Goal: Information Seeking & Learning: Learn about a topic

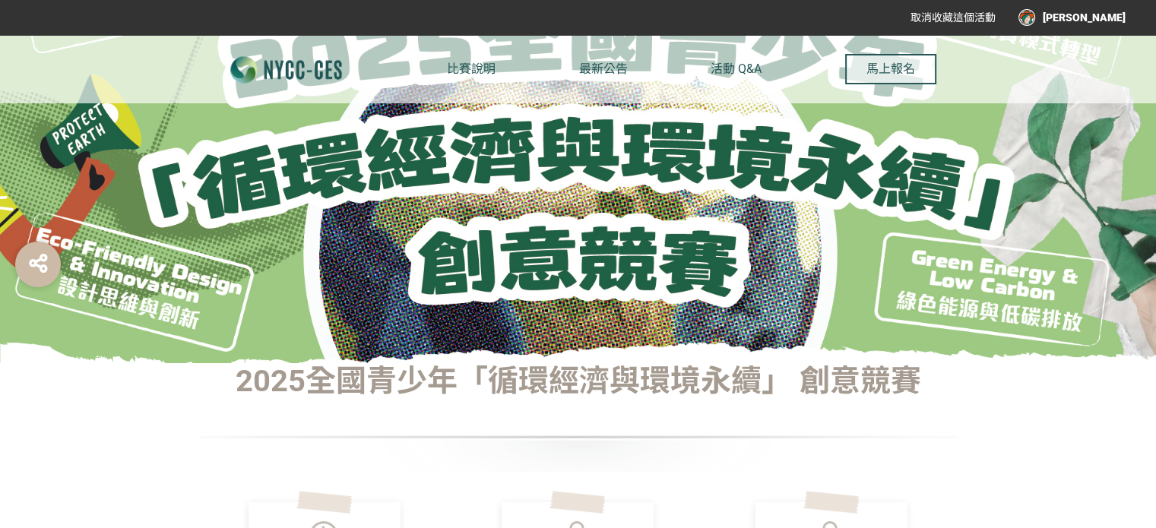
scroll to position [126, 0]
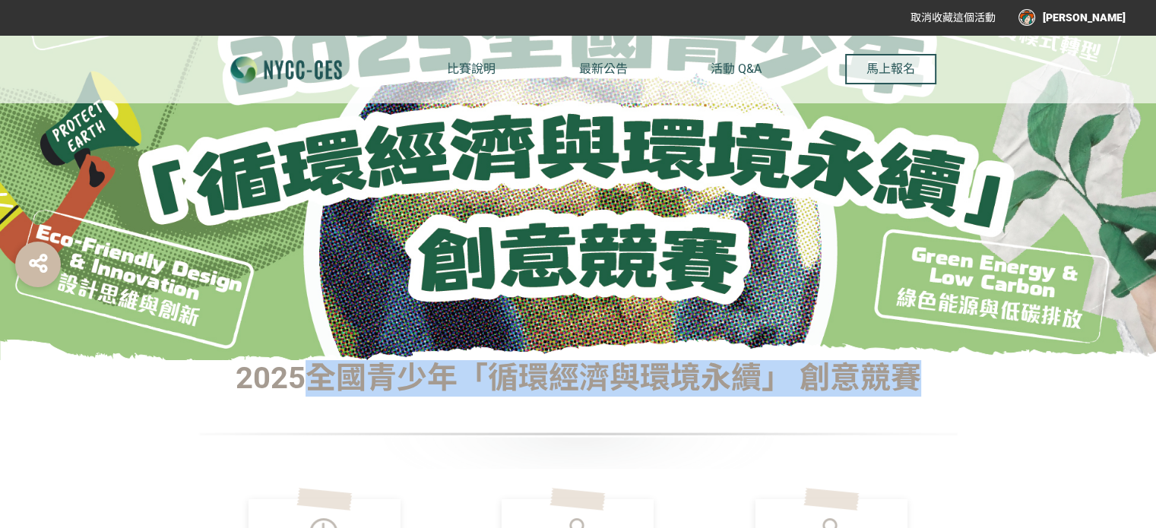
drag, startPoint x: 310, startPoint y: 379, endPoint x: 949, endPoint y: 400, distance: 639.4
copy h1 "全國青少年「循環經濟與環境永續」 創意競賽"
click at [502, 430] on div at bounding box center [578, 434] width 760 height 68
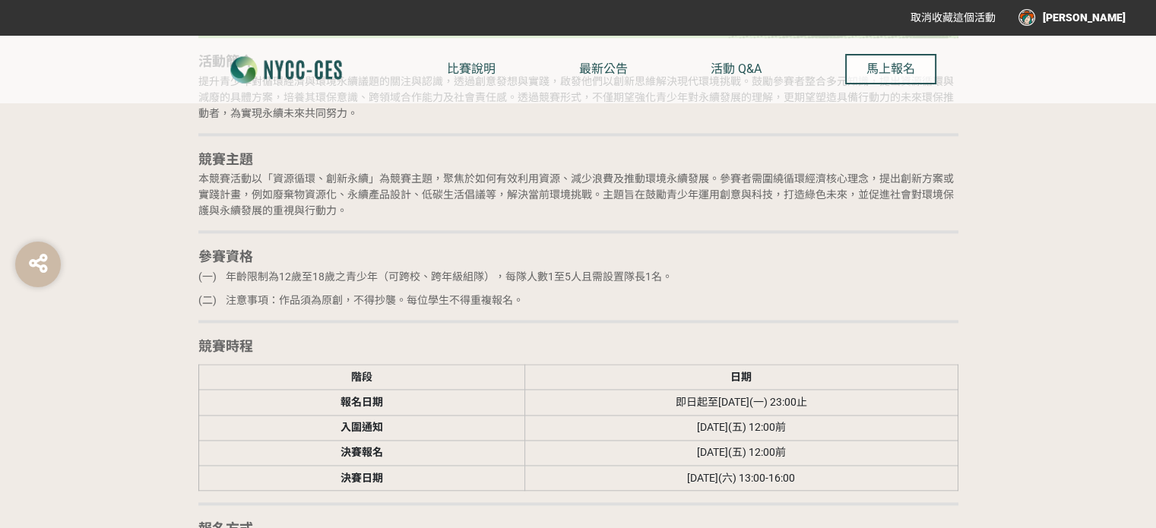
scroll to position [2153, 0]
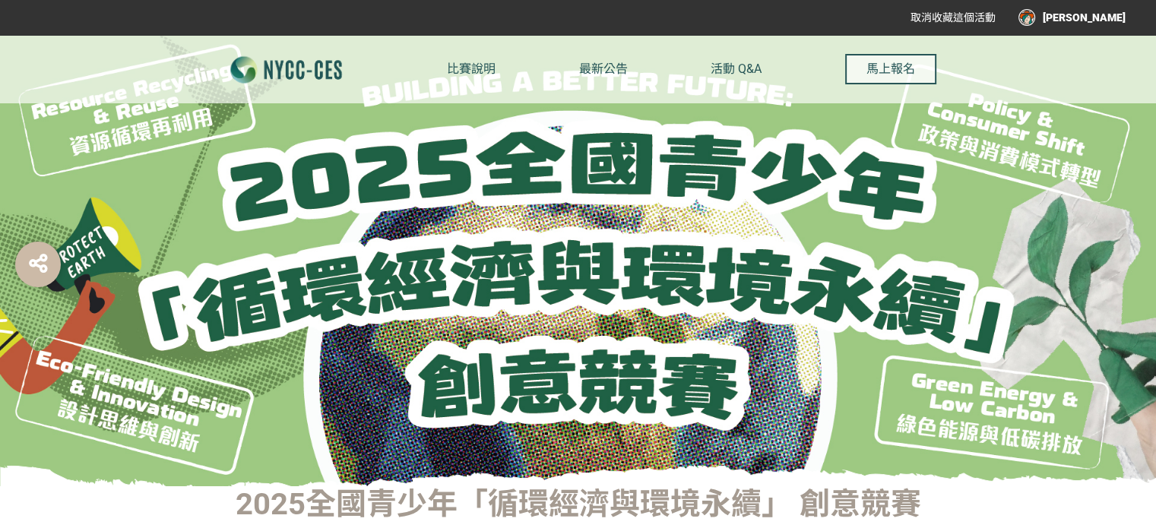
click at [766, 48] on div "比賽說明 最新公告 活動 Q&A 馬上報名" at bounding box center [691, 69] width 489 height 68
click at [733, 68] on span "活動 Q&A" at bounding box center [736, 69] width 51 height 14
click at [733, 67] on span "活動 Q&A" at bounding box center [736, 69] width 51 height 14
click at [742, 68] on span "活動 Q&A" at bounding box center [736, 69] width 51 height 14
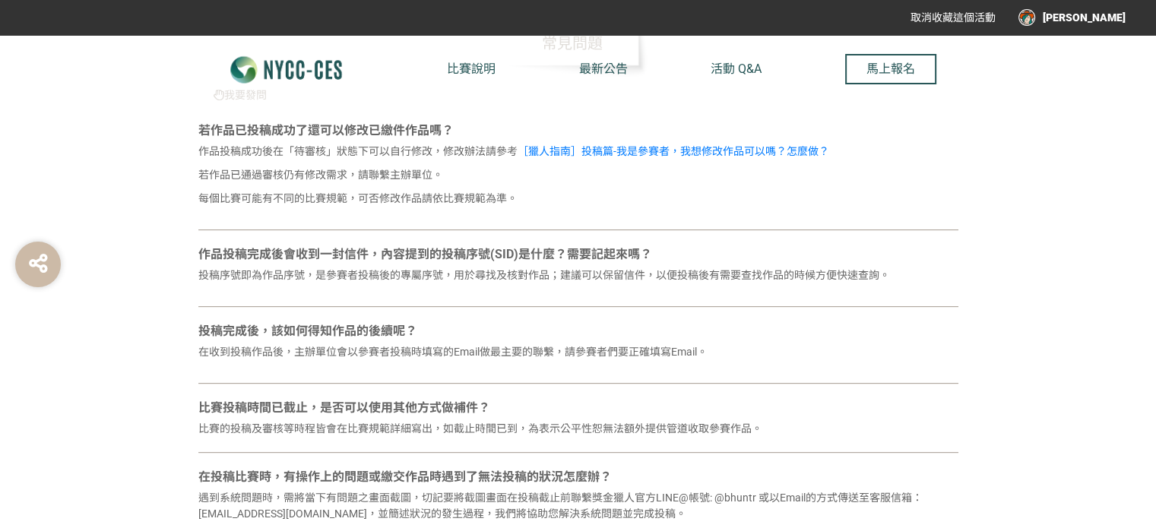
scroll to position [380, 0]
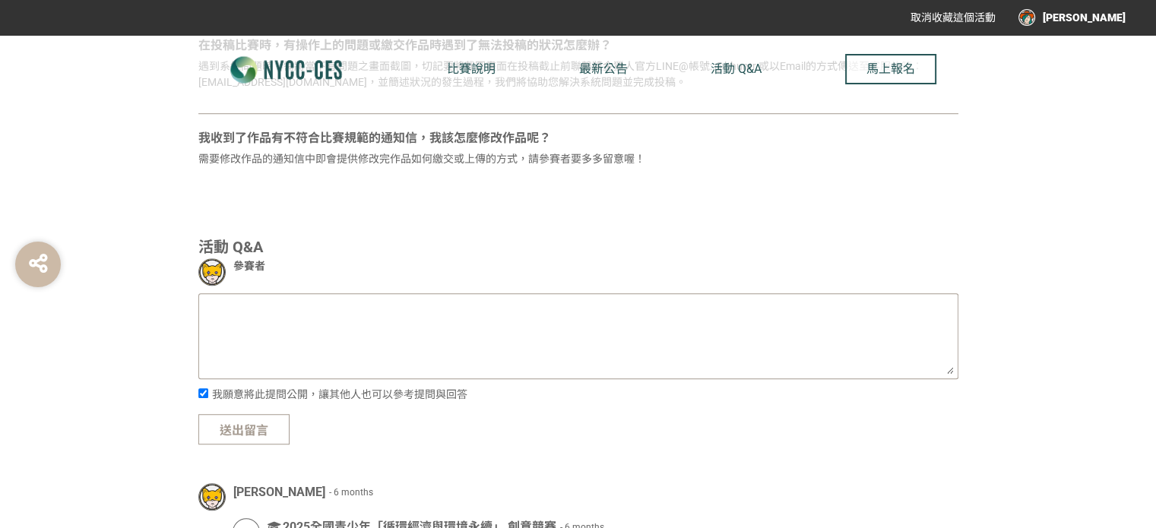
click at [603, 66] on span "最新公告" at bounding box center [603, 69] width 49 height 14
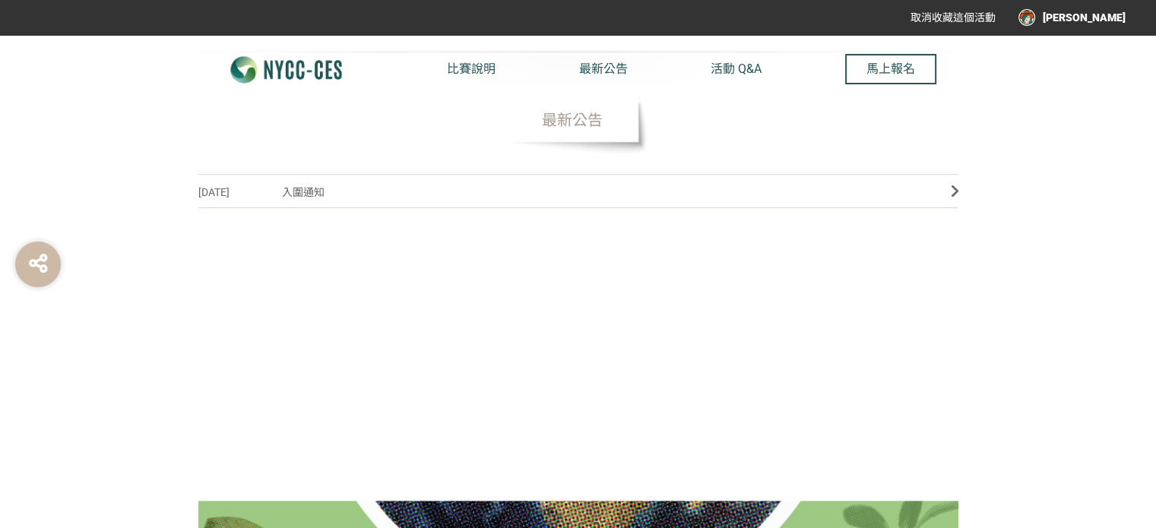
scroll to position [506, 0]
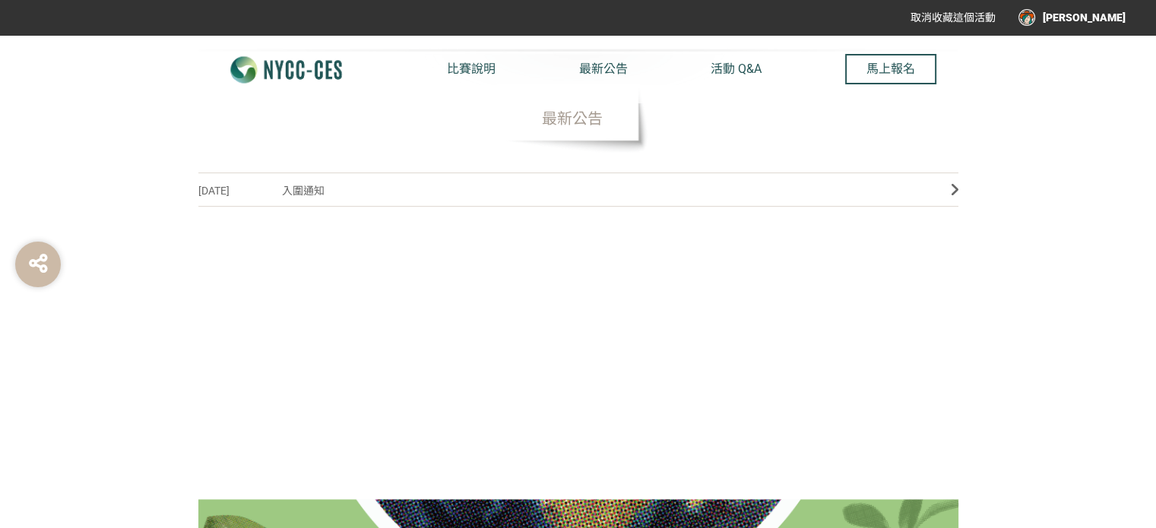
click at [324, 193] on span "入圍通知" at bounding box center [605, 191] width 646 height 34
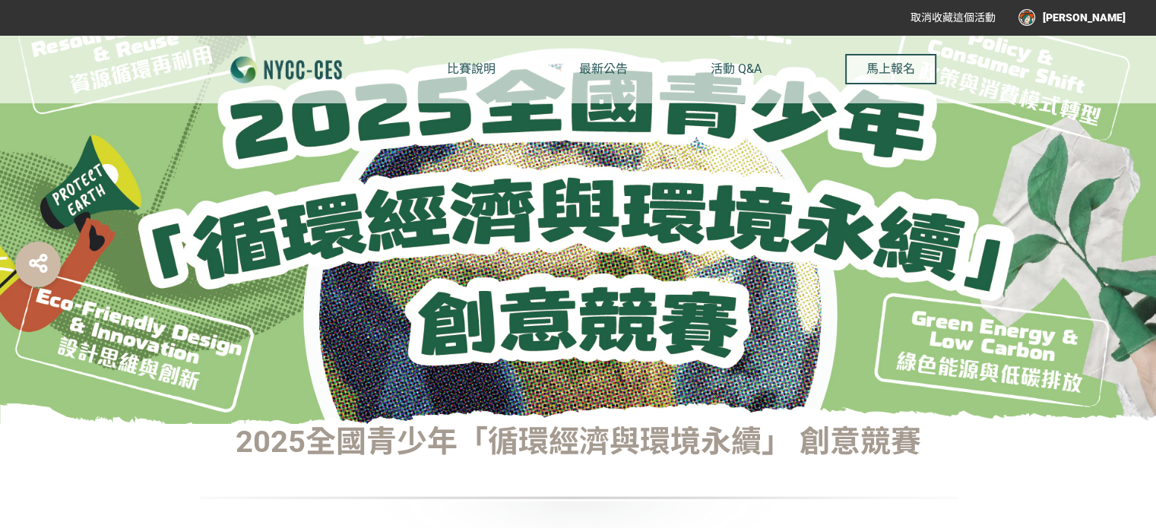
scroll to position [42, 0]
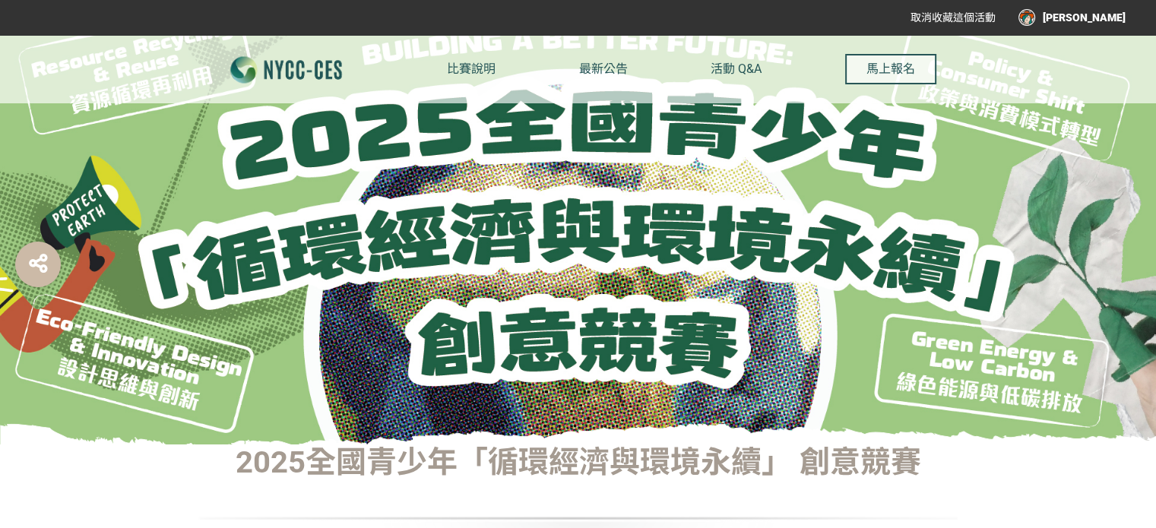
click at [473, 69] on span "比賽說明" at bounding box center [471, 69] width 49 height 14
